Goal: Navigation & Orientation: Understand site structure

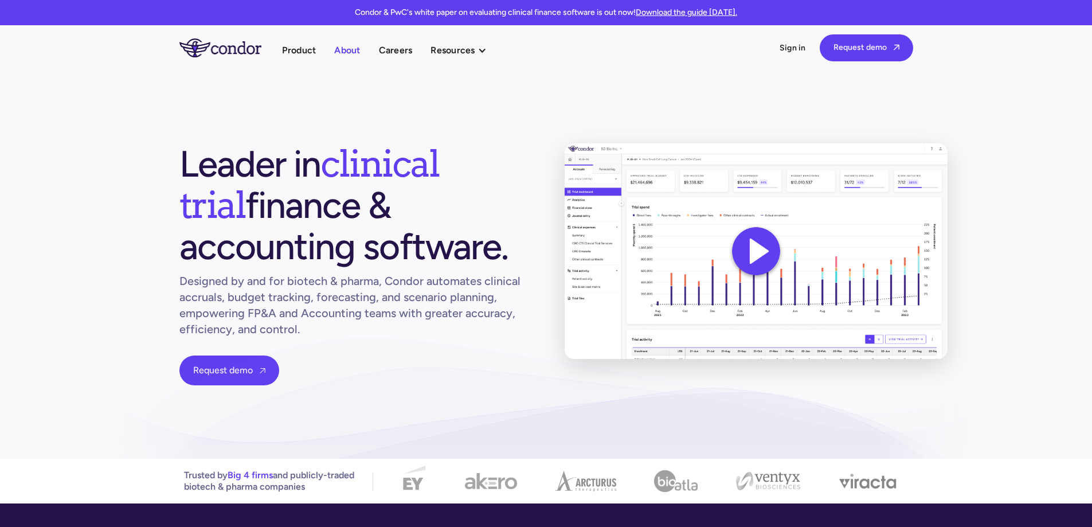
click at [343, 50] on link "About" at bounding box center [347, 49] width 26 height 15
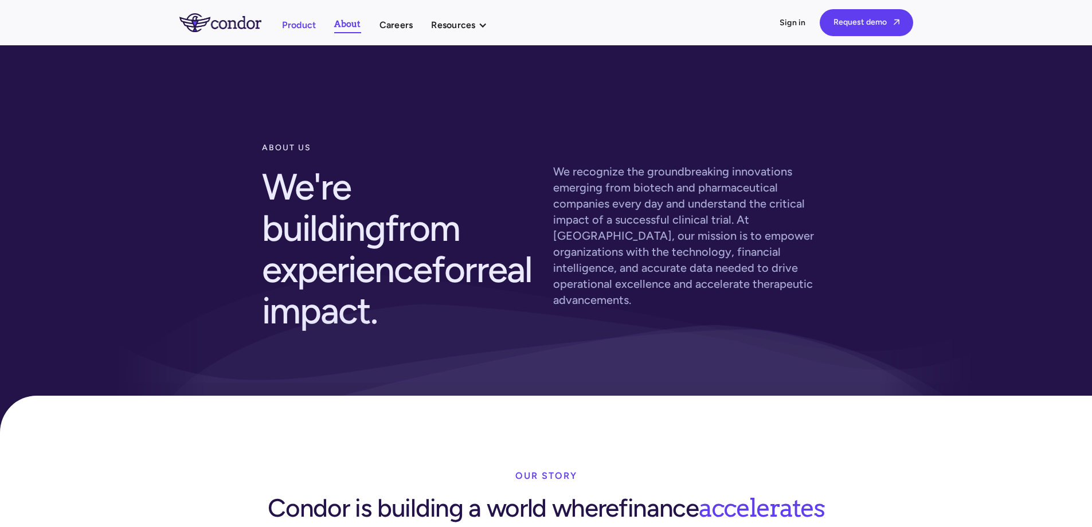
click at [308, 22] on link "Product" at bounding box center [299, 24] width 34 height 15
